Goal: Transaction & Acquisition: Purchase product/service

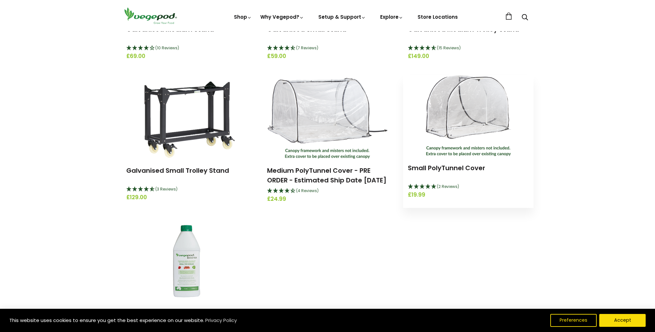
scroll to position [1227, 0]
click at [460, 168] on link "Small PolyTunnel Cover" at bounding box center [446, 167] width 77 height 9
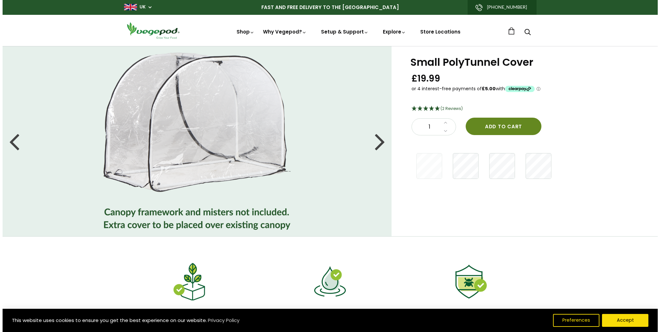
scroll to position [1, 0]
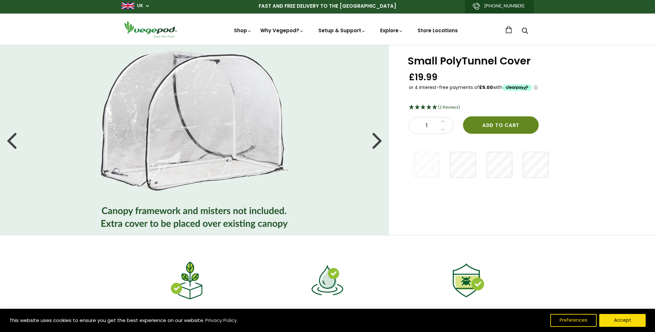
click at [488, 128] on button "Add to cart" at bounding box center [501, 124] width 76 height 17
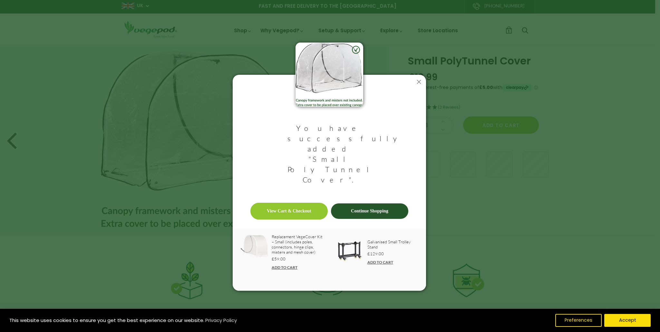
click at [363, 203] on link "Continue Shopping" at bounding box center [369, 210] width 77 height 15
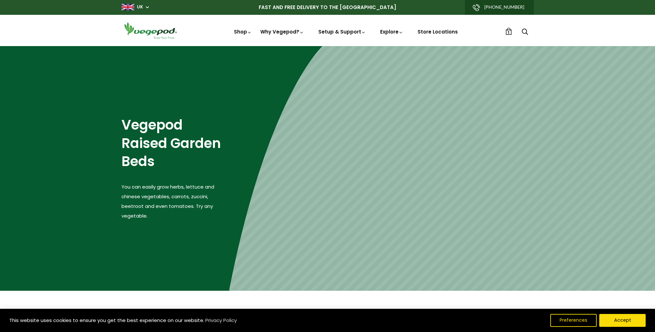
click at [507, 33] on link "1" at bounding box center [508, 31] width 7 height 7
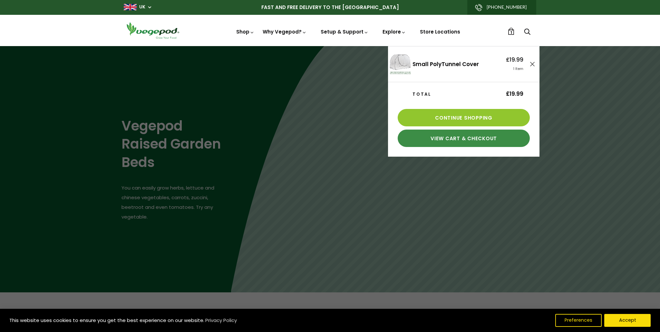
click at [475, 137] on link "View Cart & Checkout" at bounding box center [464, 138] width 132 height 17
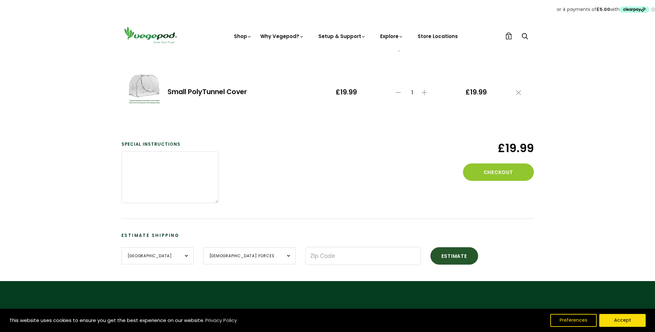
scroll to position [72, 0]
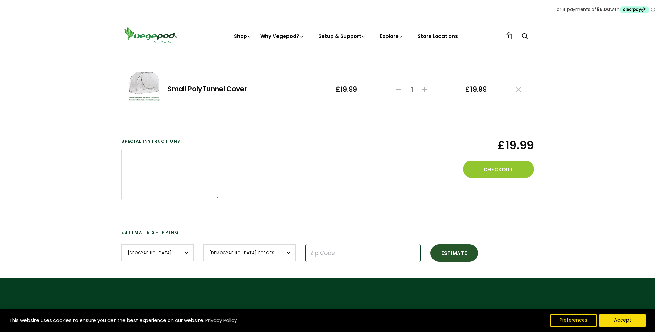
click at [306, 250] on input "Zip Code" at bounding box center [363, 253] width 115 height 18
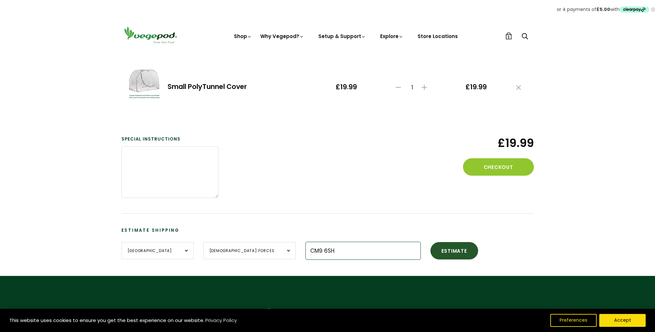
scroll to position [75, 0]
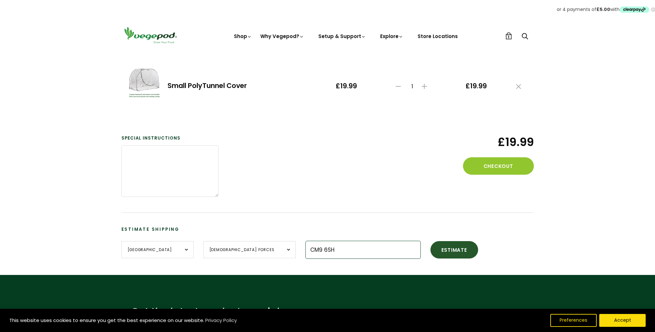
type input "CM9 6SH"
click at [258, 250] on select "British Forces England Northern Ireland Scotland Wales" at bounding box center [249, 249] width 93 height 17
select select "England"
click at [203, 241] on select "British Forces England Northern Ireland Scotland Wales" at bounding box center [249, 249] width 93 height 17
click at [431, 251] on button "Estimate" at bounding box center [455, 249] width 48 height 17
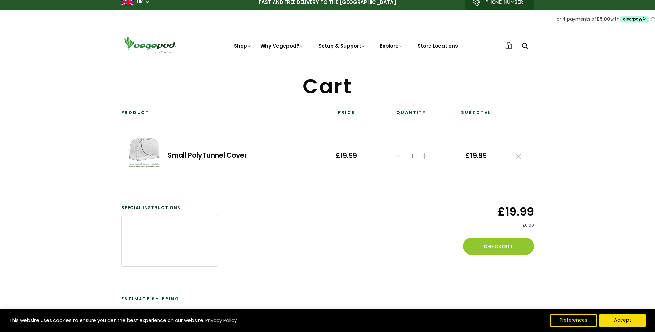
scroll to position [0, 0]
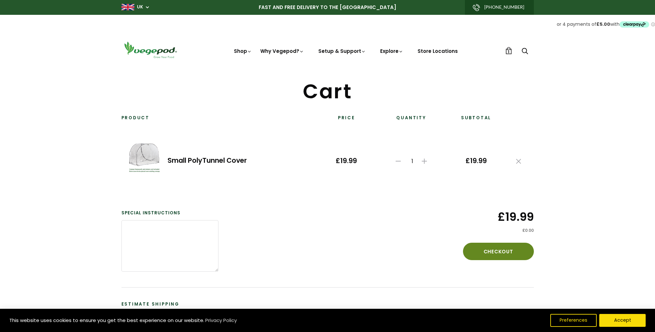
click at [490, 252] on button "Checkout" at bounding box center [498, 251] width 71 height 17
